Goal: Find specific page/section: Find specific page/section

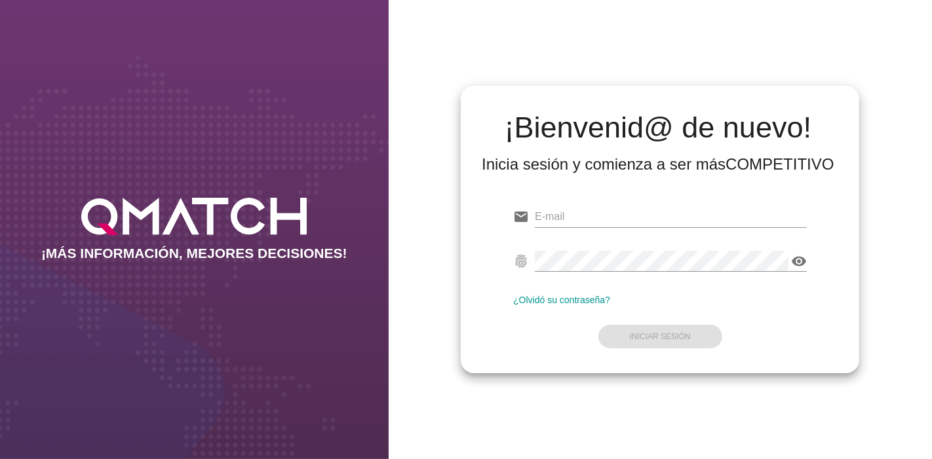
type input "[EMAIL_ADDRESS][PERSON_NAME][DOMAIN_NAME]"
click at [686, 297] on div "¿Olvidó su contraseña?" at bounding box center [660, 300] width 294 height 10
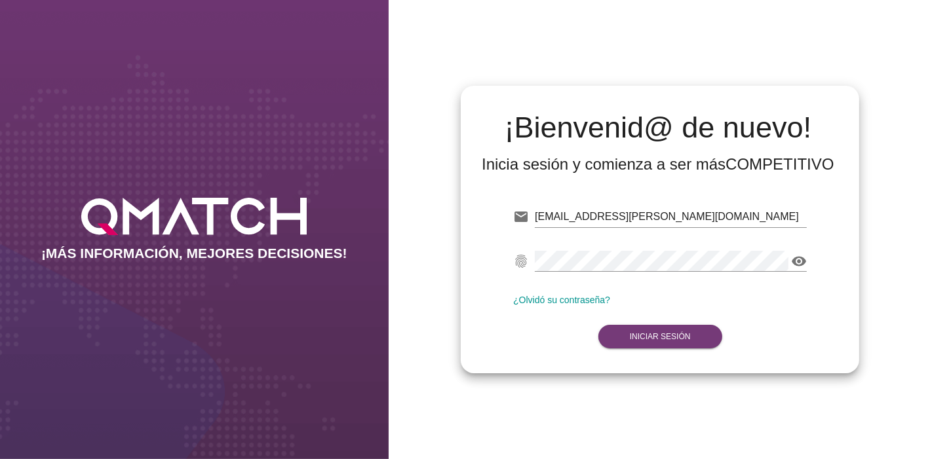
click at [658, 346] on button "Iniciar Sesión" at bounding box center [660, 337] width 124 height 24
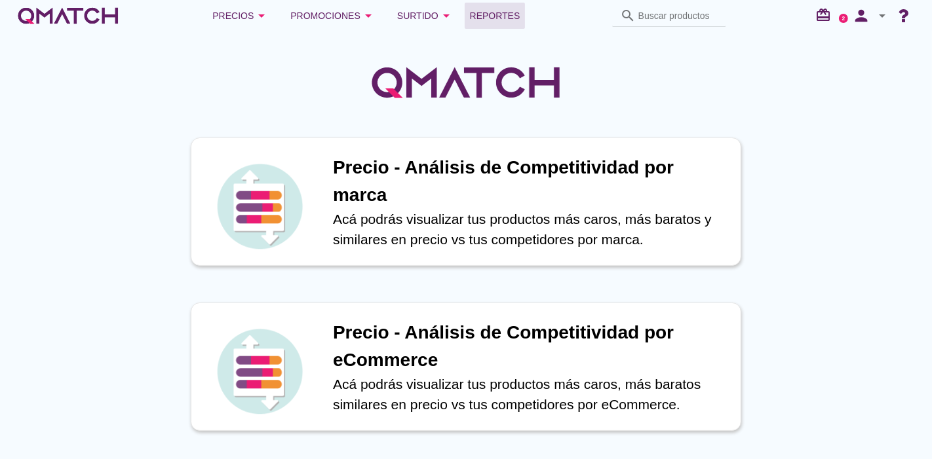
click at [514, 22] on span "Reportes" at bounding box center [495, 16] width 50 height 16
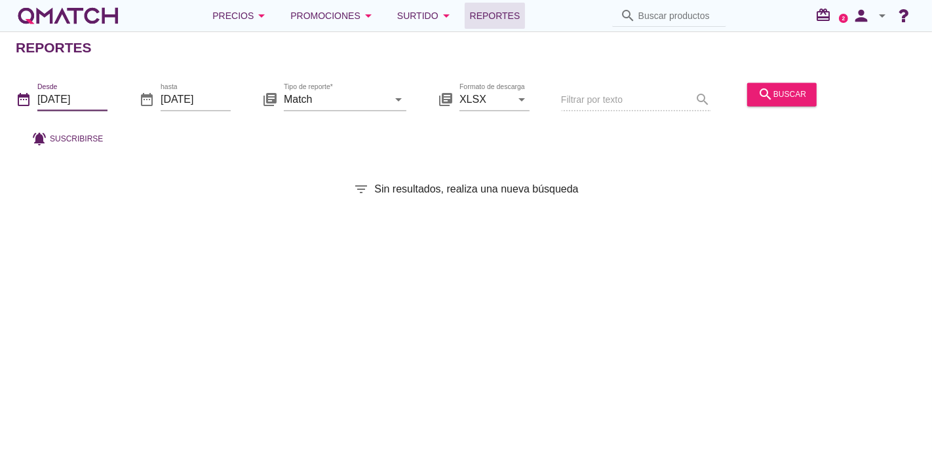
click at [85, 100] on input "[DATE]" at bounding box center [72, 99] width 70 height 21
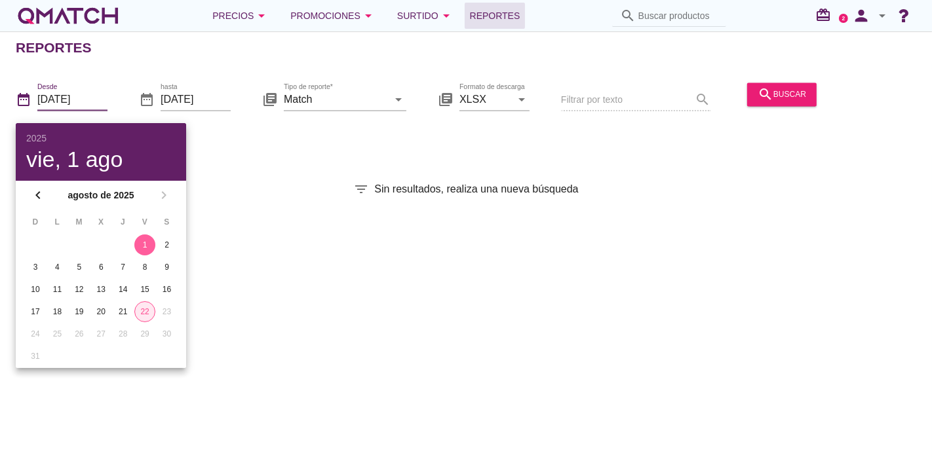
click at [142, 306] on div "22" at bounding box center [145, 312] width 20 height 12
type input "[DATE]"
click at [342, 294] on div "Reportes date_range Desde [DATE] date_range hasta [DATE] library_books Tipo de …" at bounding box center [466, 245] width 932 height 428
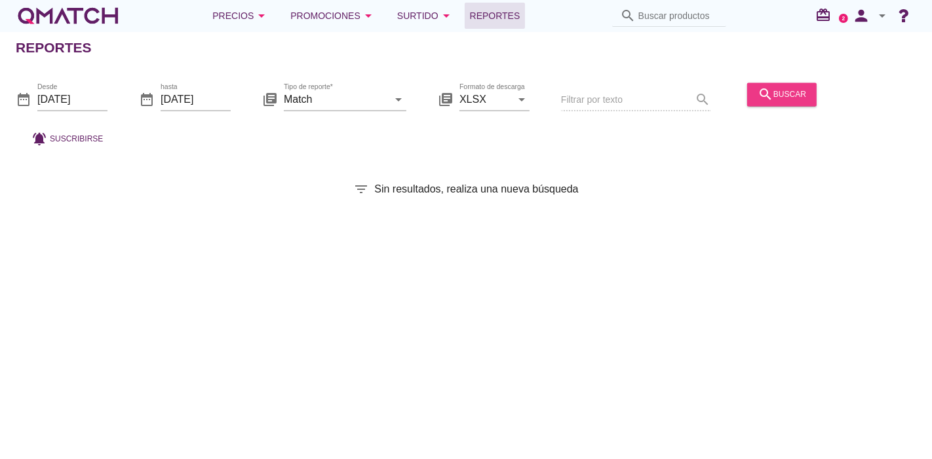
click at [768, 100] on icon "search" at bounding box center [766, 95] width 16 height 16
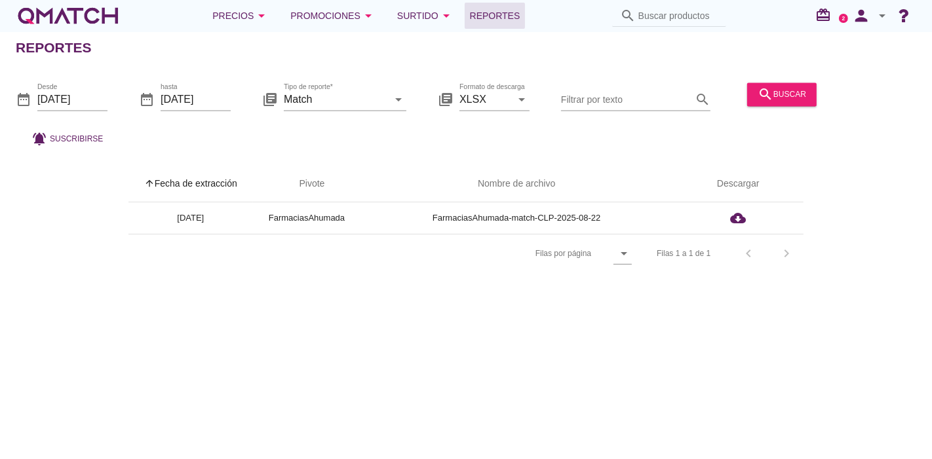
click at [728, 288] on div "Reportes date_range Desde [DATE] date_range hasta [DATE] library_books Tipo de …" at bounding box center [466, 245] width 932 height 428
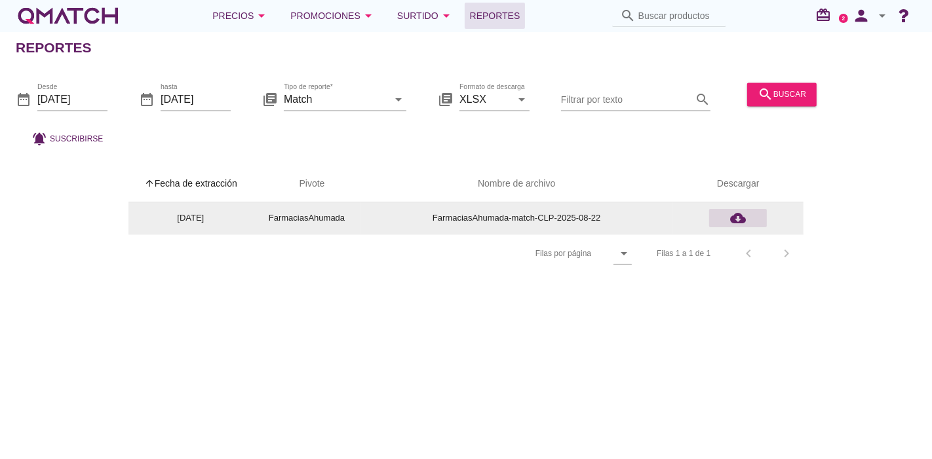
click at [743, 216] on icon "cloud_download" at bounding box center [738, 218] width 16 height 16
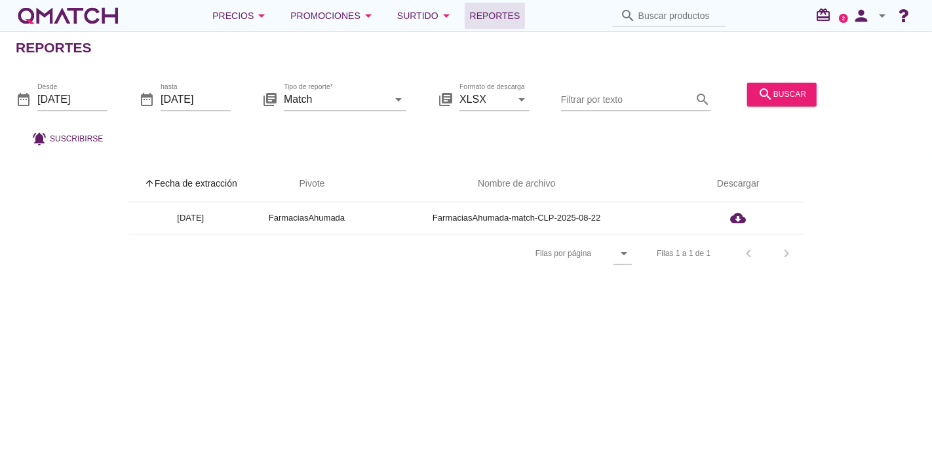
click at [44, 14] on div "white-qmatch-logo" at bounding box center [68, 16] width 105 height 26
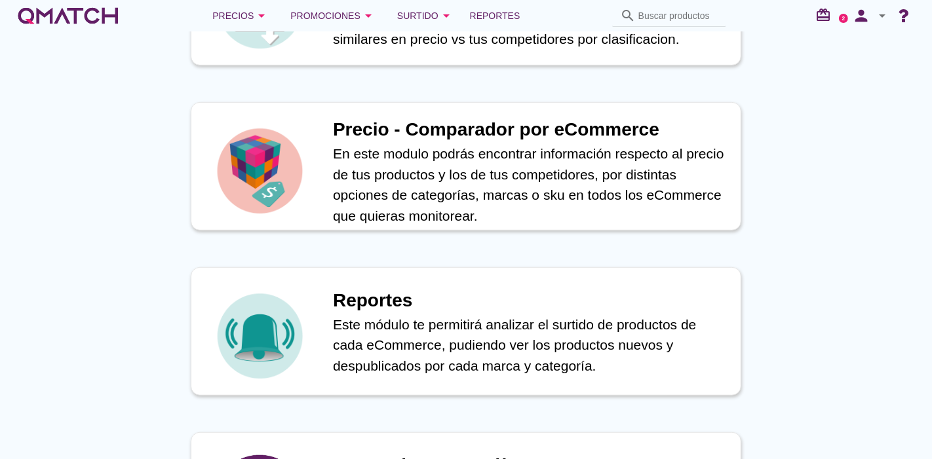
scroll to position [530, 0]
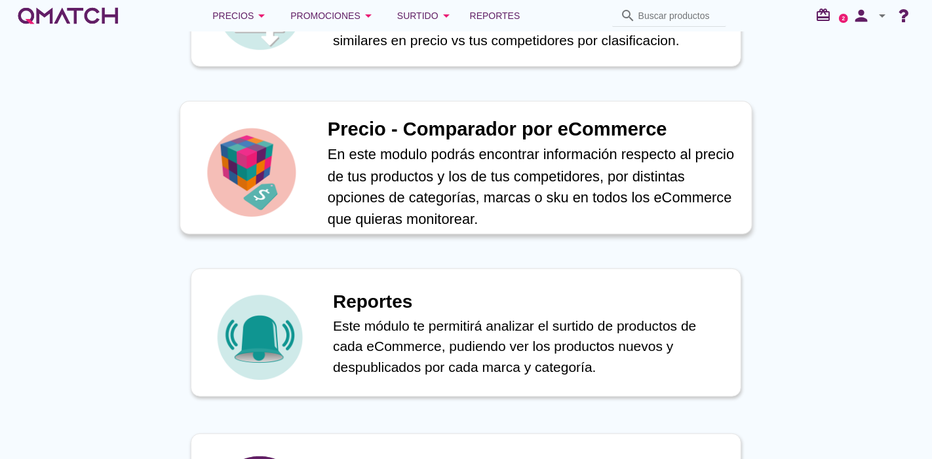
click at [391, 151] on p "En este modulo podrás encontrar información respecto al precio de tus productos…" at bounding box center [533, 187] width 410 height 86
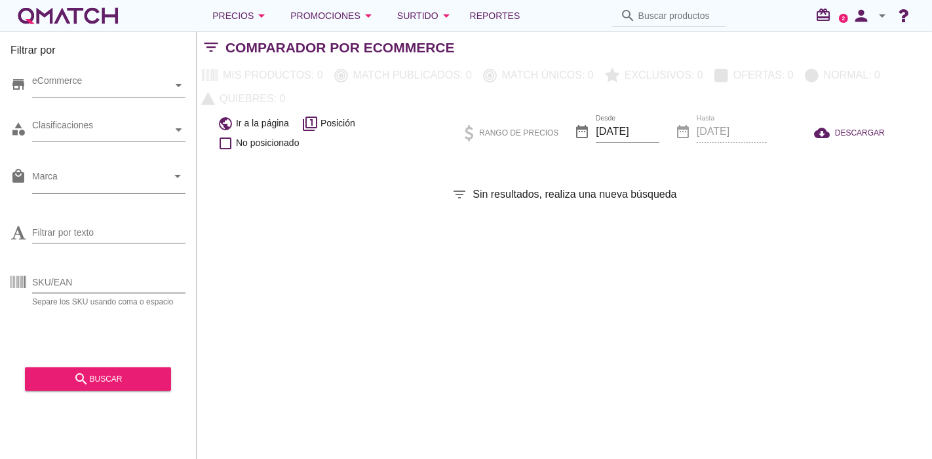
click at [83, 281] on input "SKU/EAN" at bounding box center [108, 282] width 153 height 21
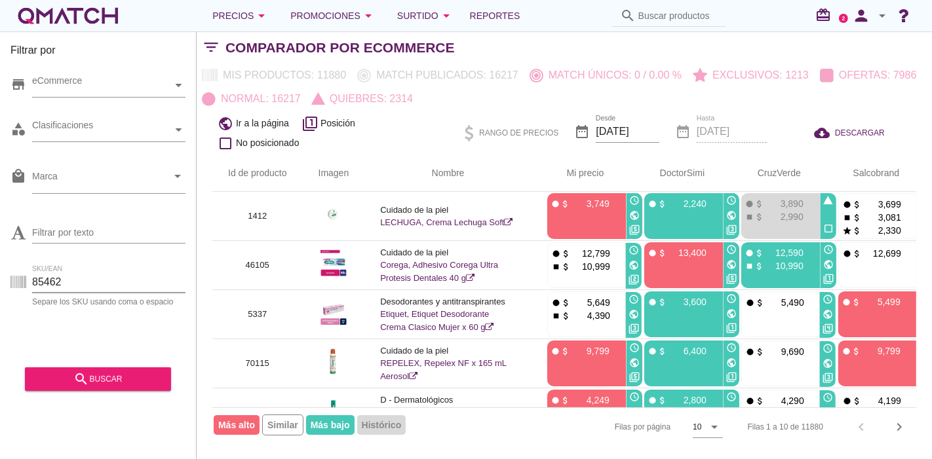
type input "85462"
click at [114, 400] on div "Filtrar por store eCommerce category Clasificaciones local_mall Marca arrow_dro…" at bounding box center [98, 245] width 197 height 428
click at [94, 381] on div "search buscar" at bounding box center [97, 380] width 125 height 16
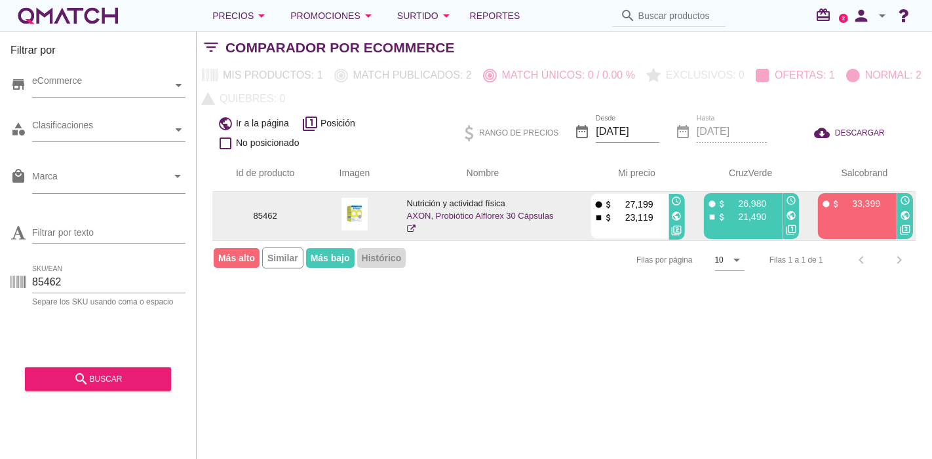
click at [362, 210] on img at bounding box center [354, 214] width 26 height 33
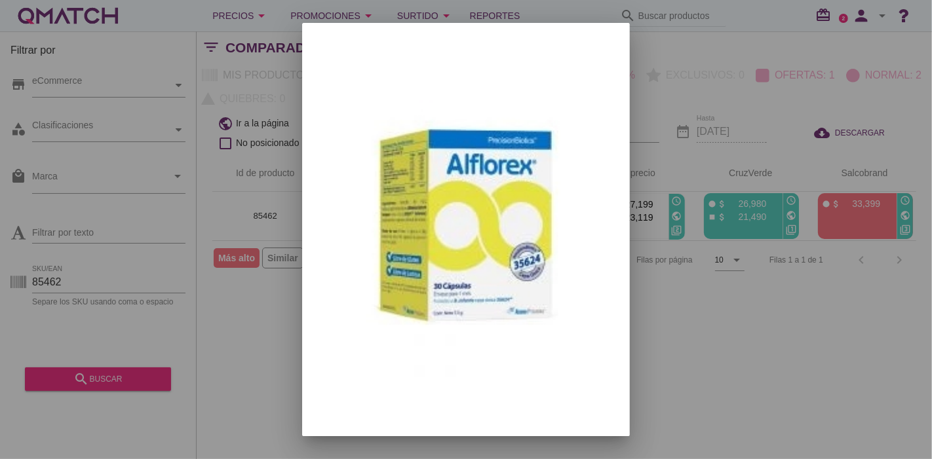
click at [675, 300] on div at bounding box center [466, 229] width 932 height 459
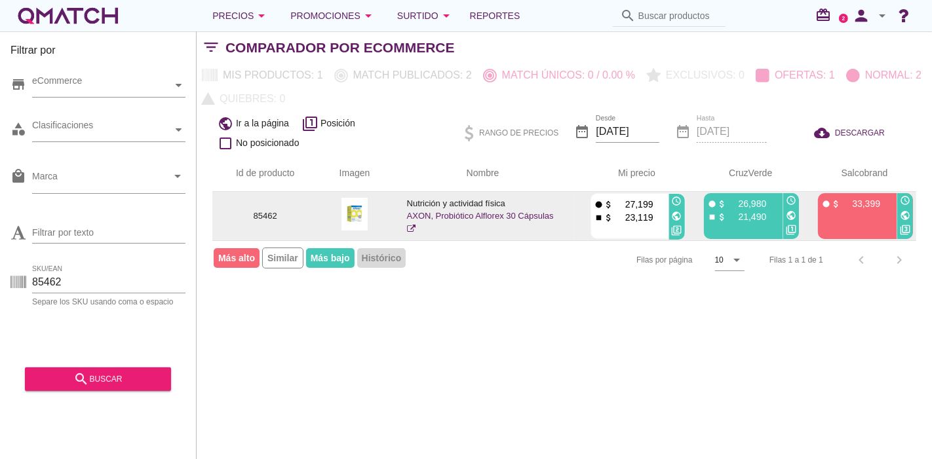
click at [444, 214] on link "AXON, Probiótico Alflorex 30 Cápsulas" at bounding box center [480, 222] width 147 height 23
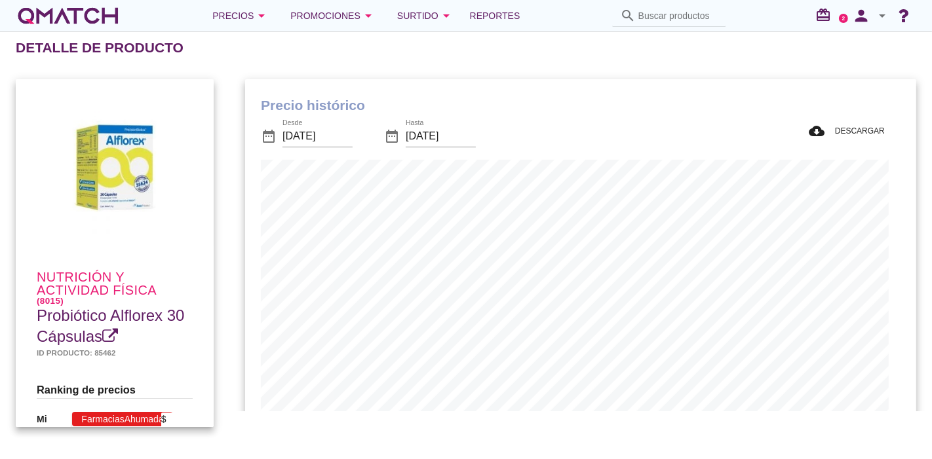
scroll to position [383, 659]
